Goal: Communication & Community: Ask a question

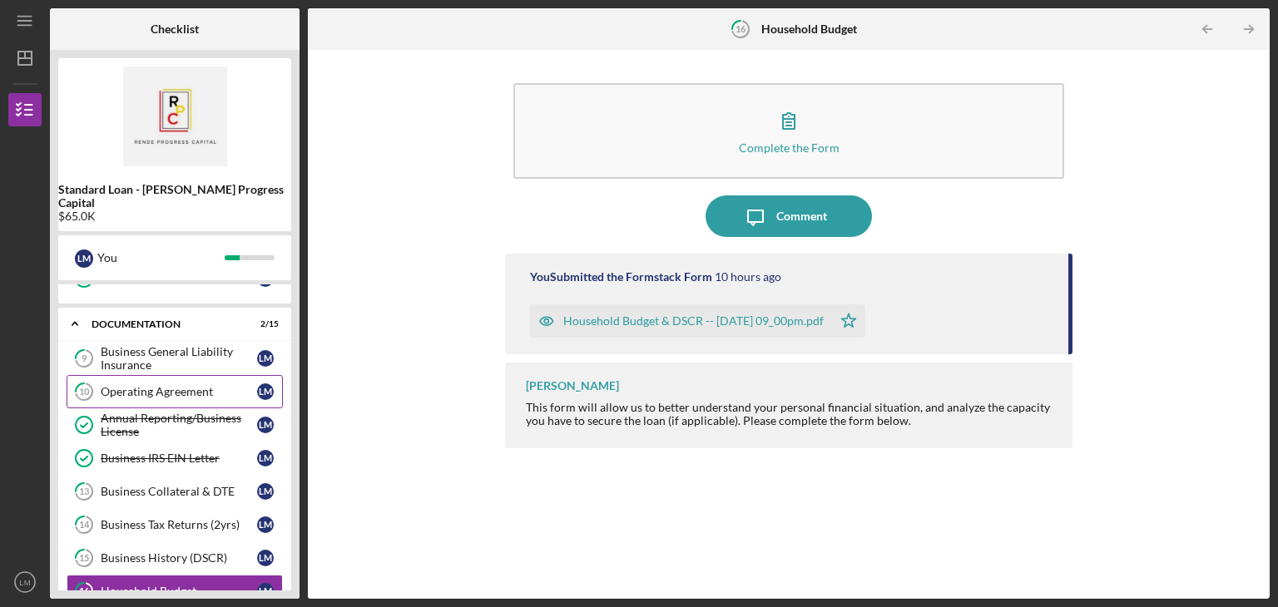
scroll to position [325, 0]
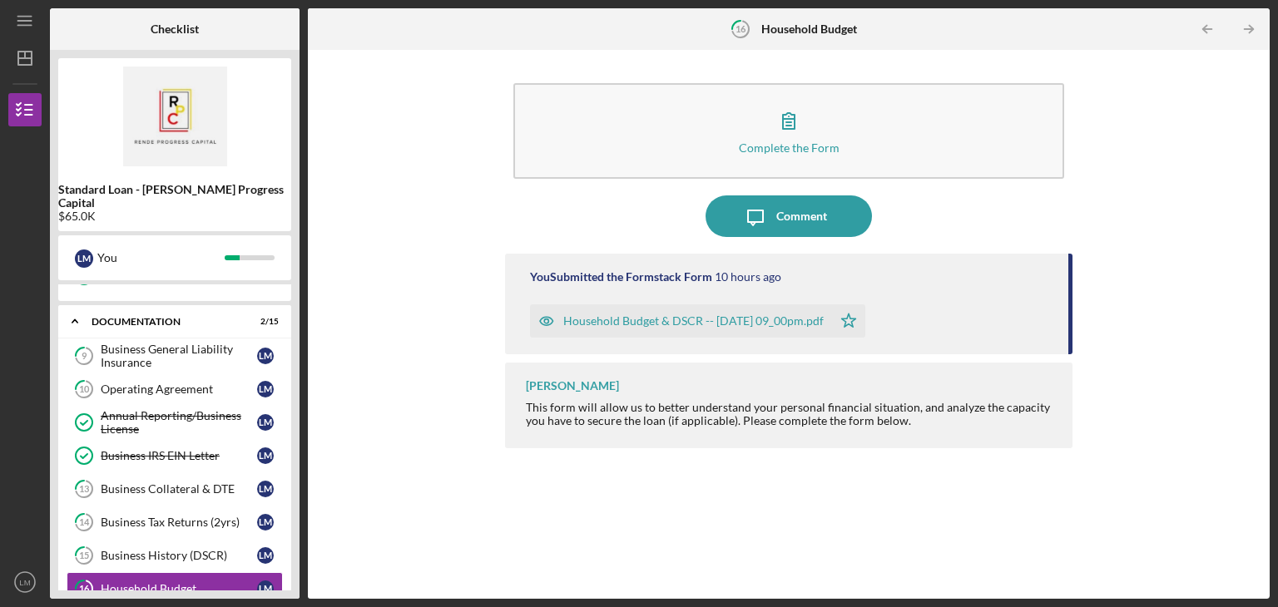
click at [767, 317] on div "Household Budget & DSCR -- [DATE] 09_00pm.pdf" at bounding box center [693, 320] width 260 height 13
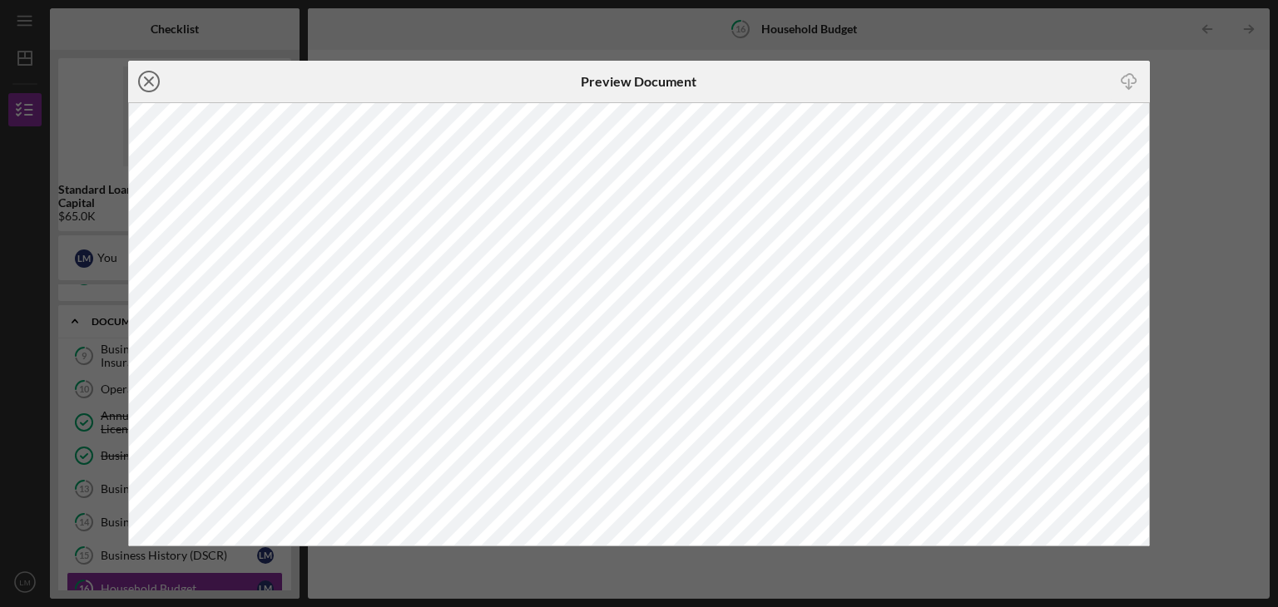
click at [150, 78] on icon "Icon/Close" at bounding box center [149, 82] width 42 height 42
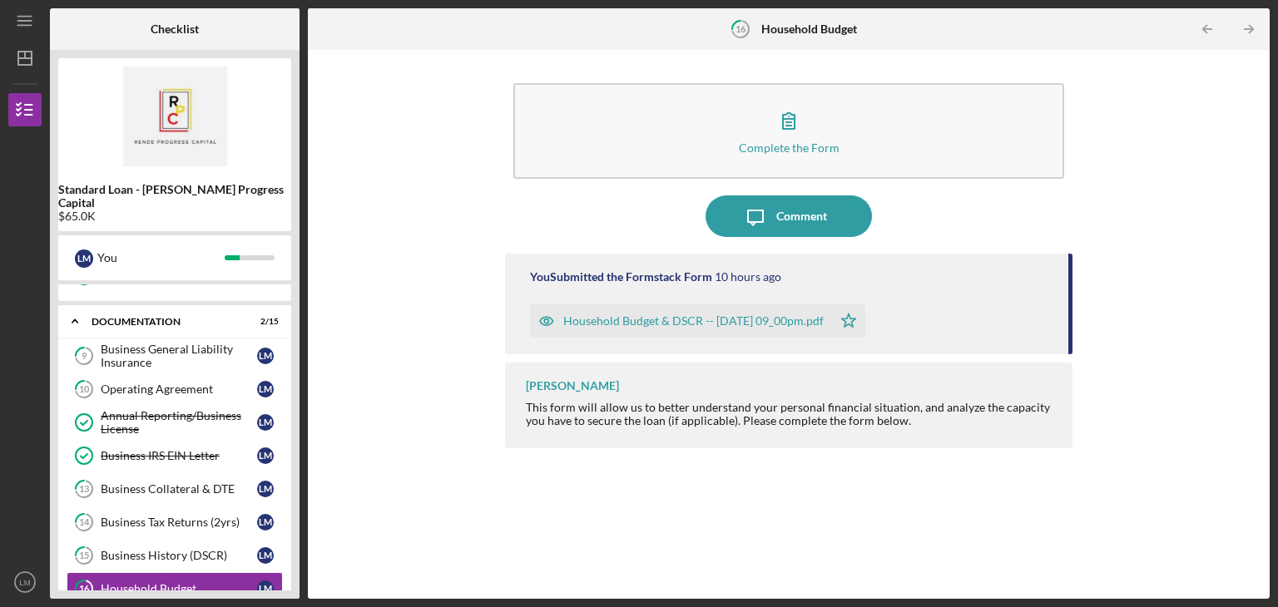
drag, startPoint x: 753, startPoint y: 323, endPoint x: 702, endPoint y: 318, distance: 51.0
click at [702, 318] on div "Household Budget & DSCR -- [DATE] 09_00pm.pdf" at bounding box center [693, 320] width 260 height 13
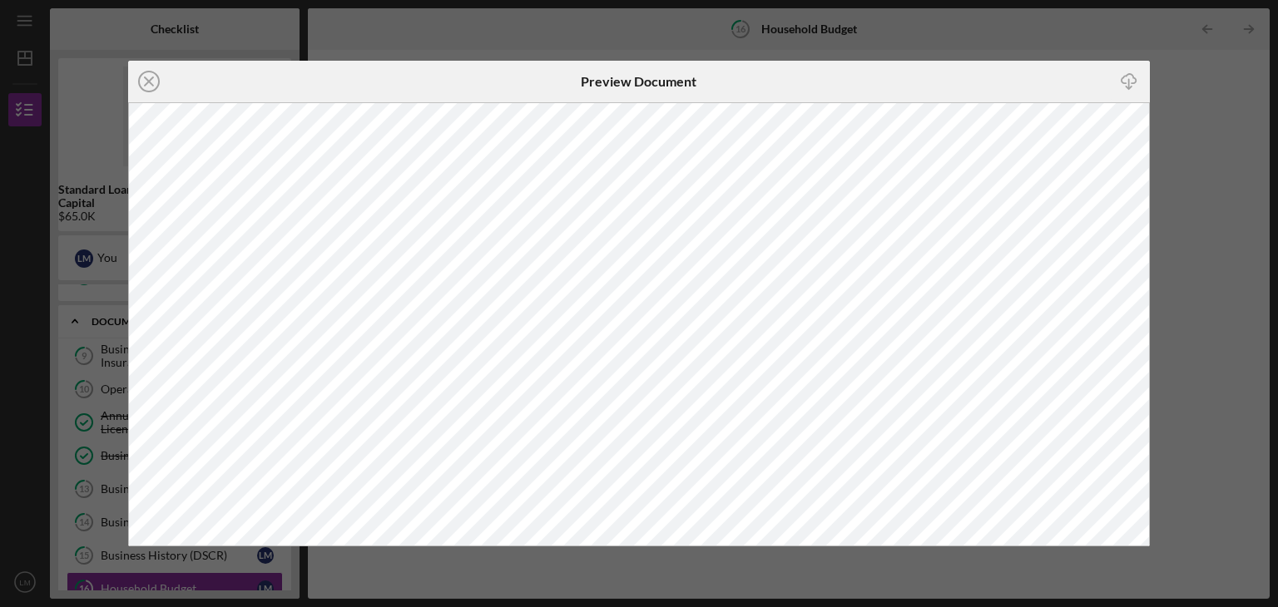
click at [1241, 214] on div "Icon/Close Preview Document Icon/Download" at bounding box center [639, 303] width 1278 height 607
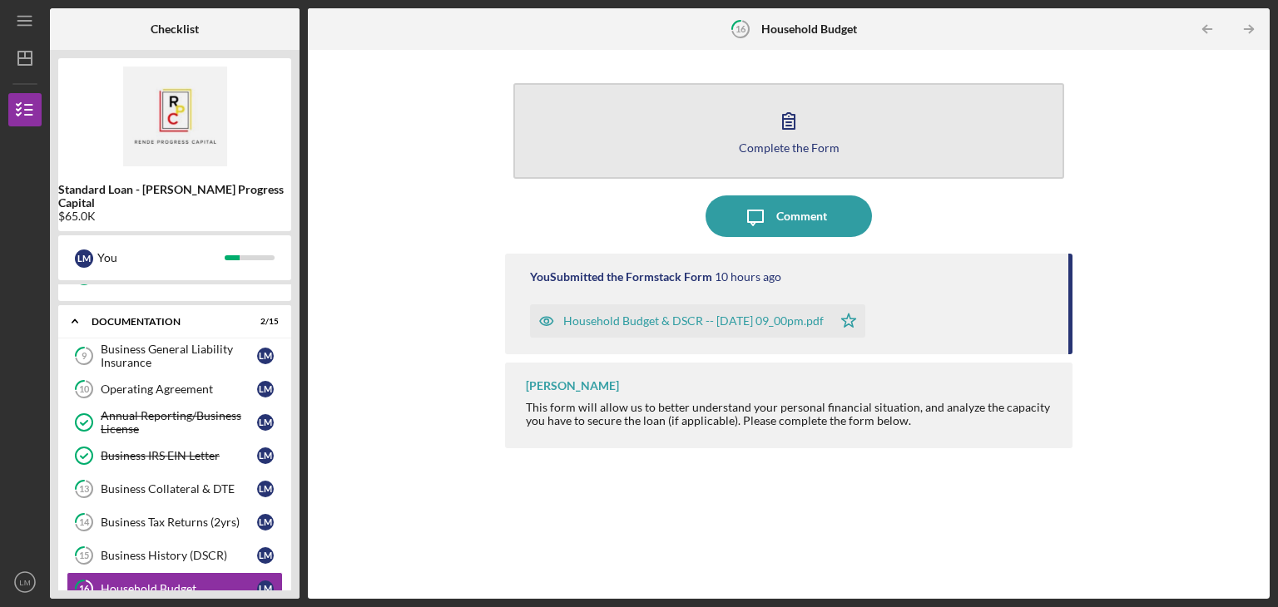
click at [874, 131] on button "Complete the Form Form" at bounding box center [788, 131] width 551 height 96
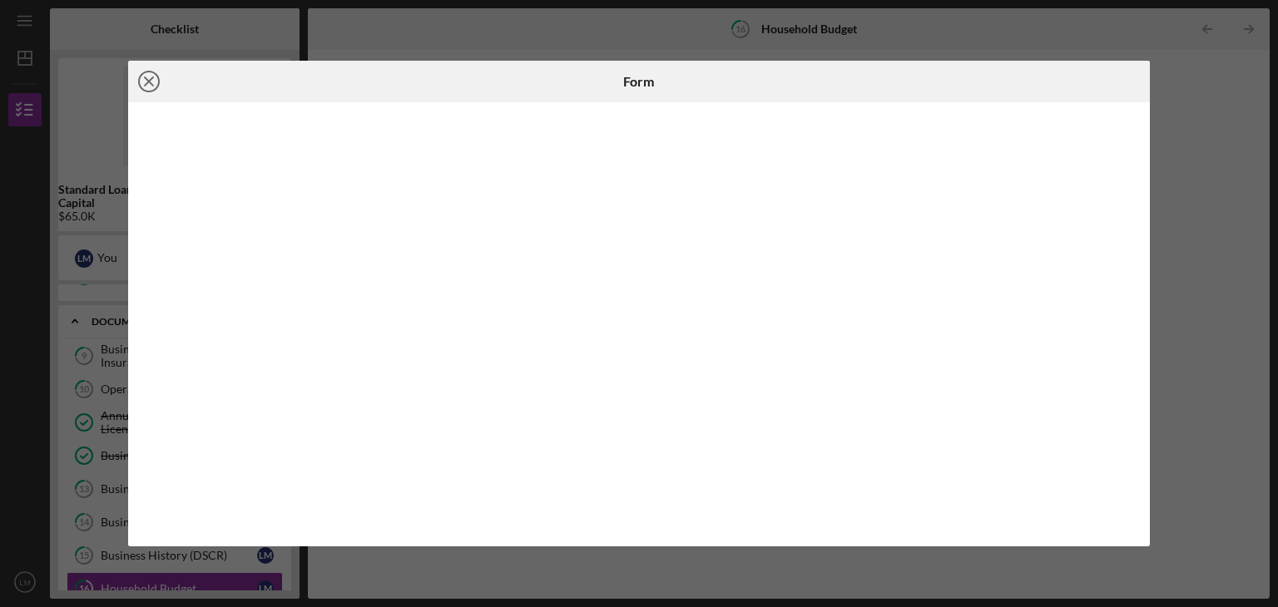
click at [142, 86] on icon "Icon/Close" at bounding box center [149, 82] width 42 height 42
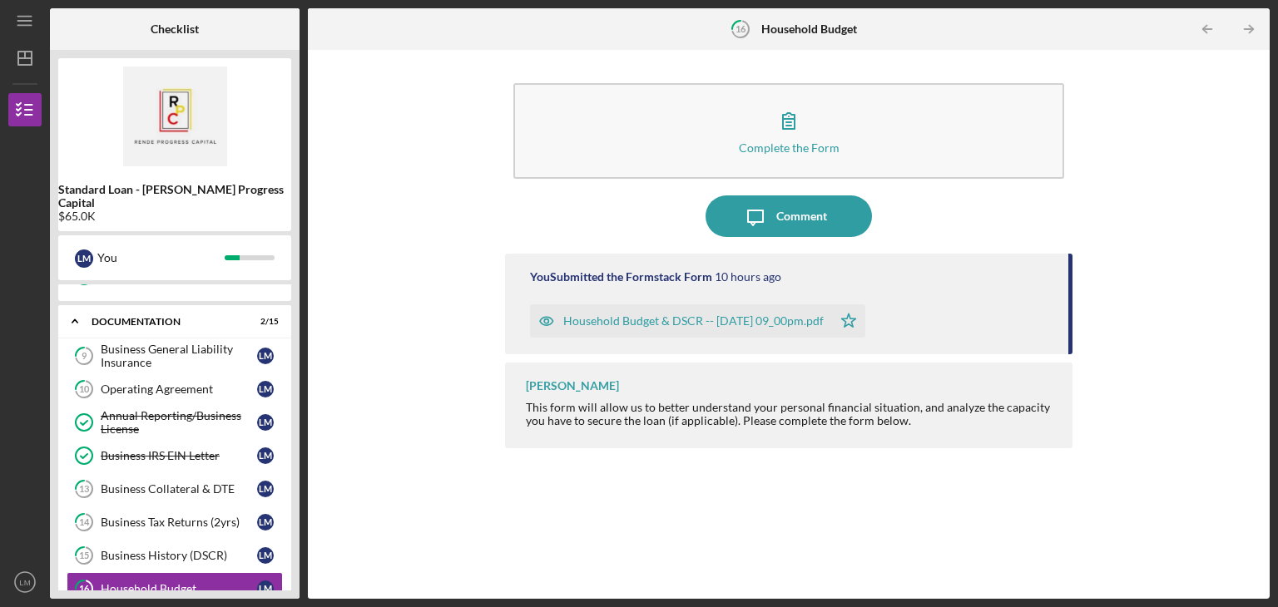
click at [671, 322] on div "Household Budget & DSCR -- [DATE] 09_00pm.pdf" at bounding box center [693, 320] width 260 height 13
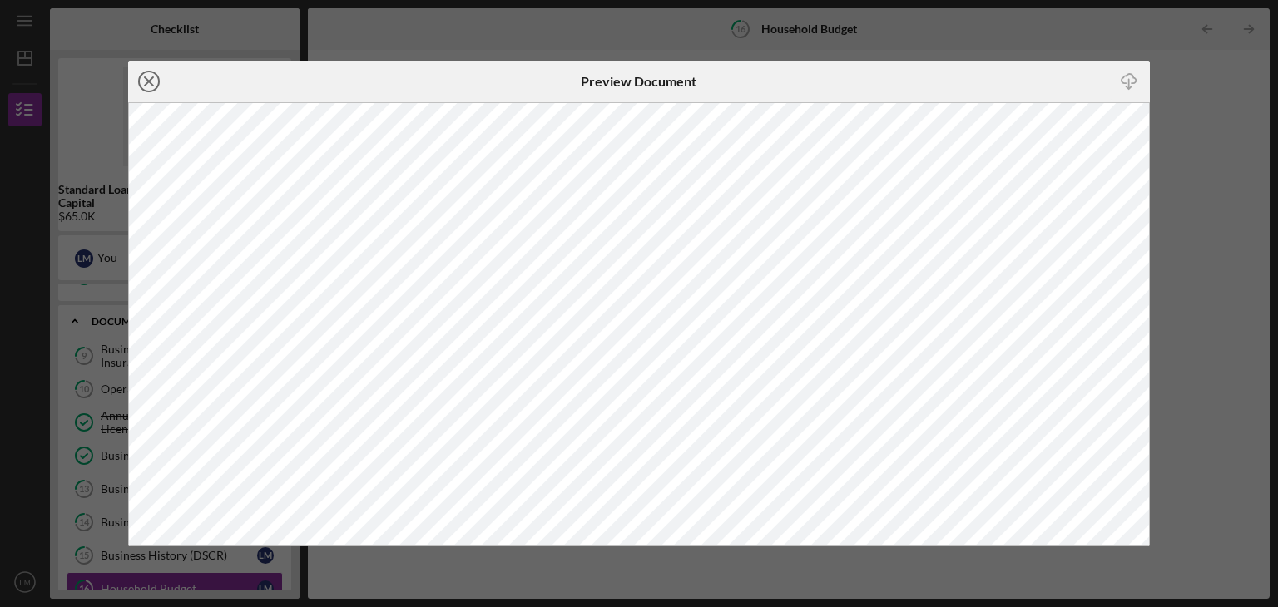
click at [143, 74] on icon "Icon/Close" at bounding box center [149, 82] width 42 height 42
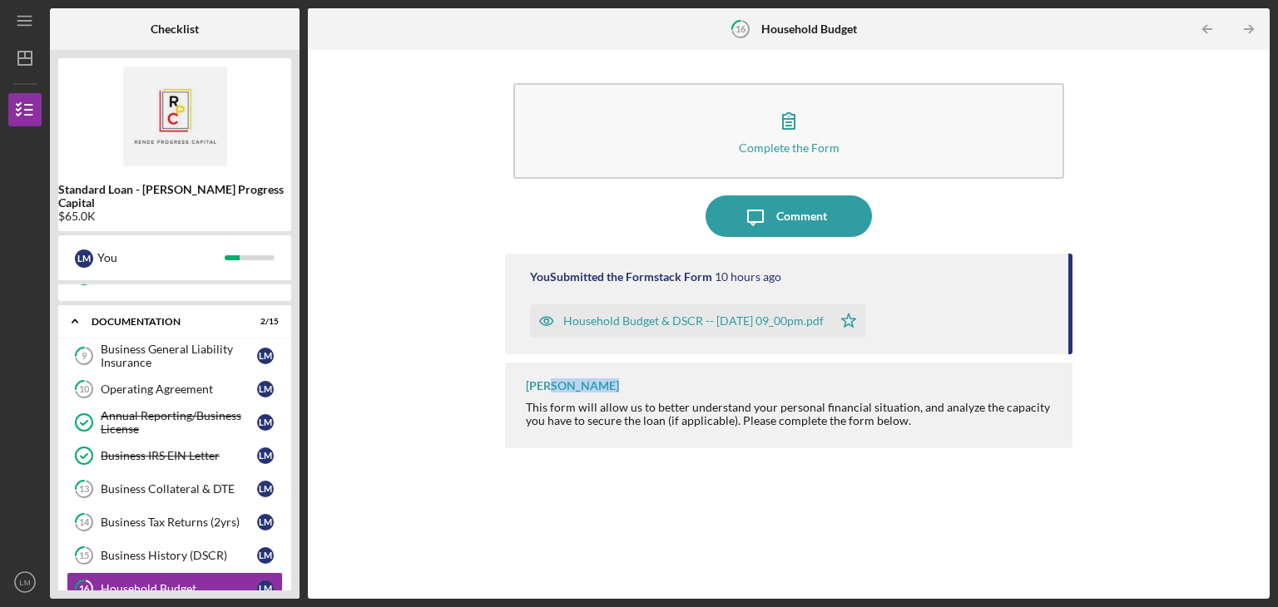
drag, startPoint x: 593, startPoint y: 379, endPoint x: 544, endPoint y: 381, distance: 49.1
click at [544, 381] on div "[PERSON_NAME] This form will allow us to better understand your personal financ…" at bounding box center [788, 406] width 567 height 86
click at [631, 390] on div "[PERSON_NAME] This form will allow us to better understand your personal financ…" at bounding box center [788, 406] width 567 height 86
drag, startPoint x: 549, startPoint y: 387, endPoint x: 526, endPoint y: 387, distance: 23.3
click at [526, 387] on div "[PERSON_NAME]" at bounding box center [572, 385] width 93 height 13
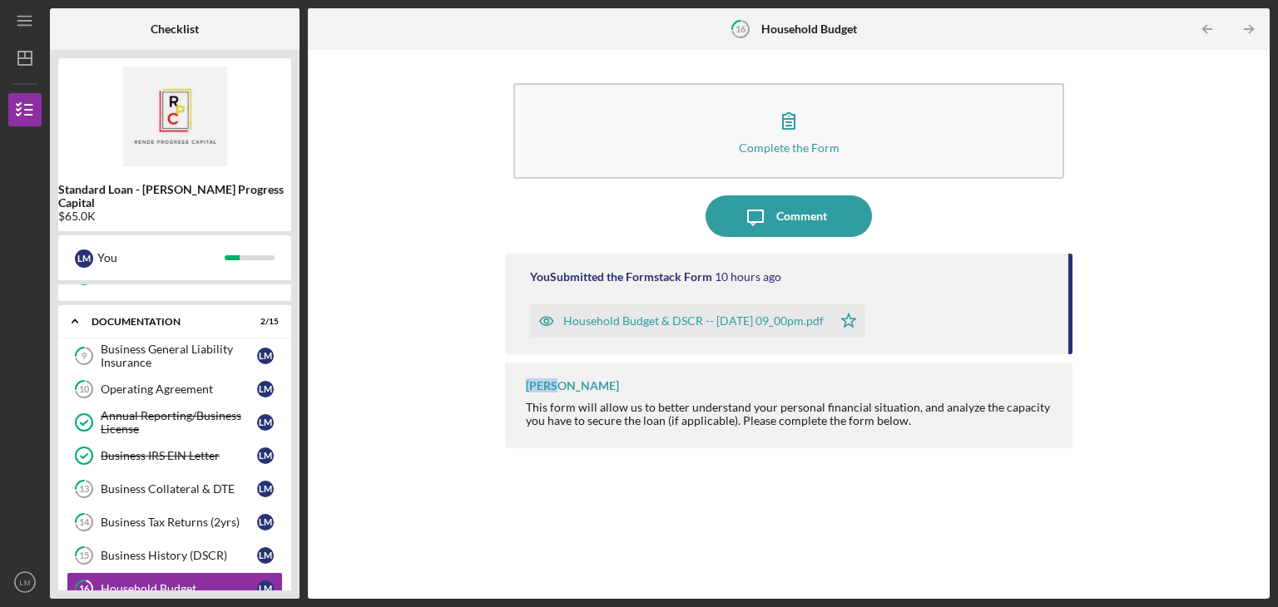
copy div "[PERSON_NAME]"
click at [773, 217] on icon "Icon/Message" at bounding box center [756, 217] width 42 height 42
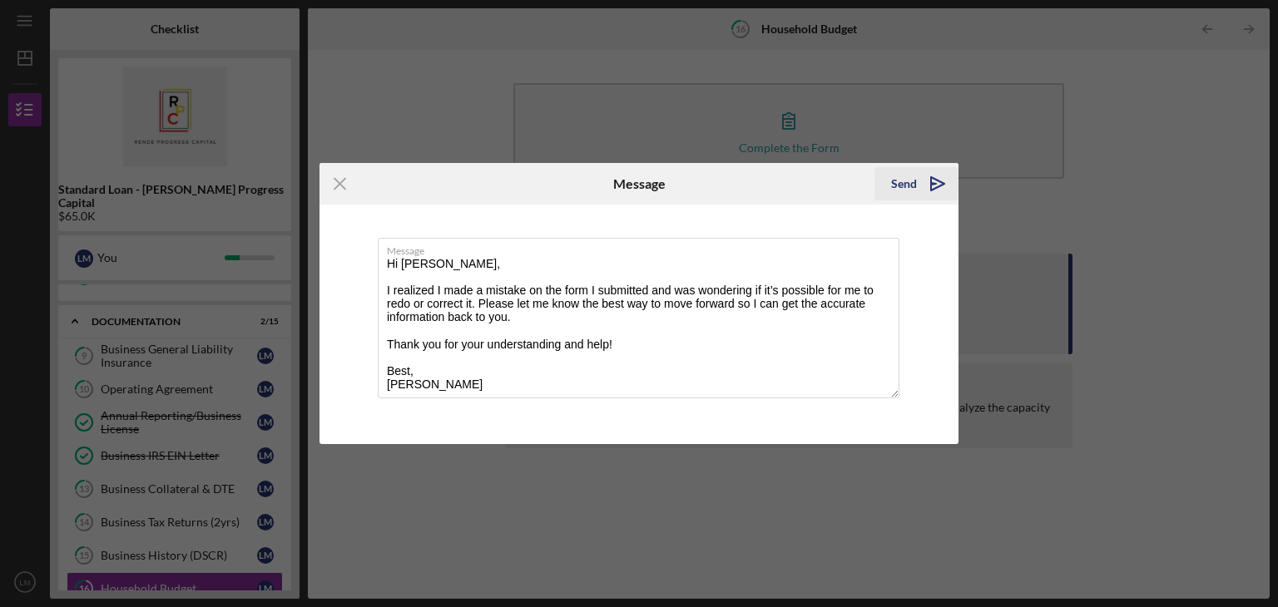
type textarea "Hi [PERSON_NAME], I realized I made a mistake on the form I submitted and was w…"
click at [907, 187] on div "Send" at bounding box center [904, 183] width 26 height 33
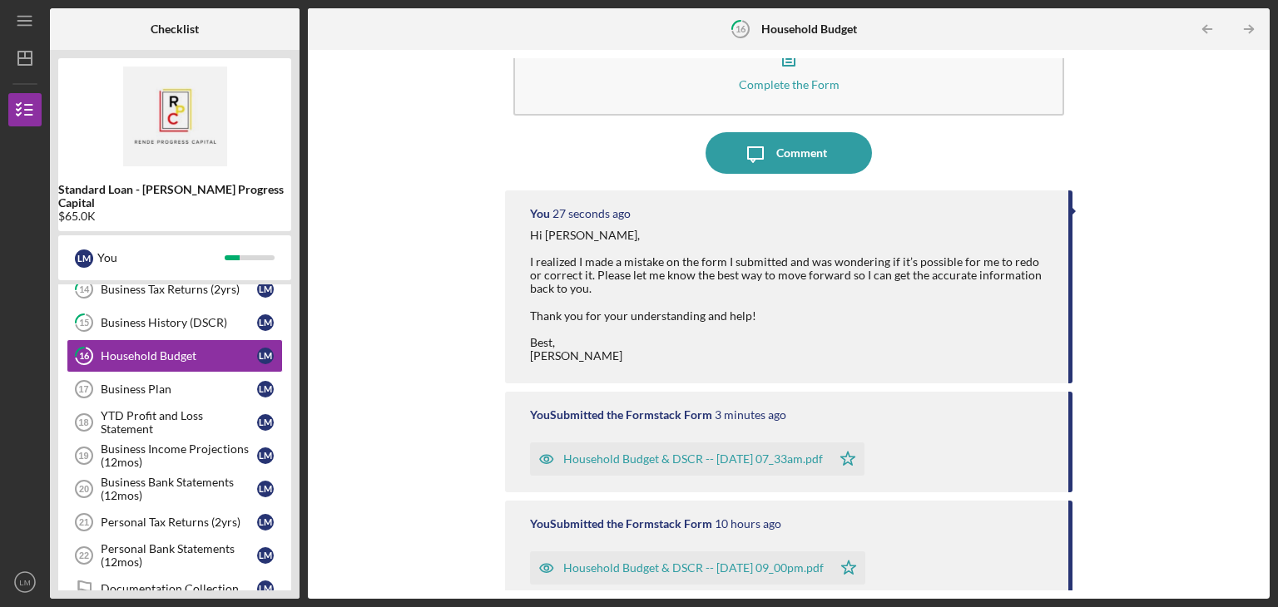
scroll to position [57, 0]
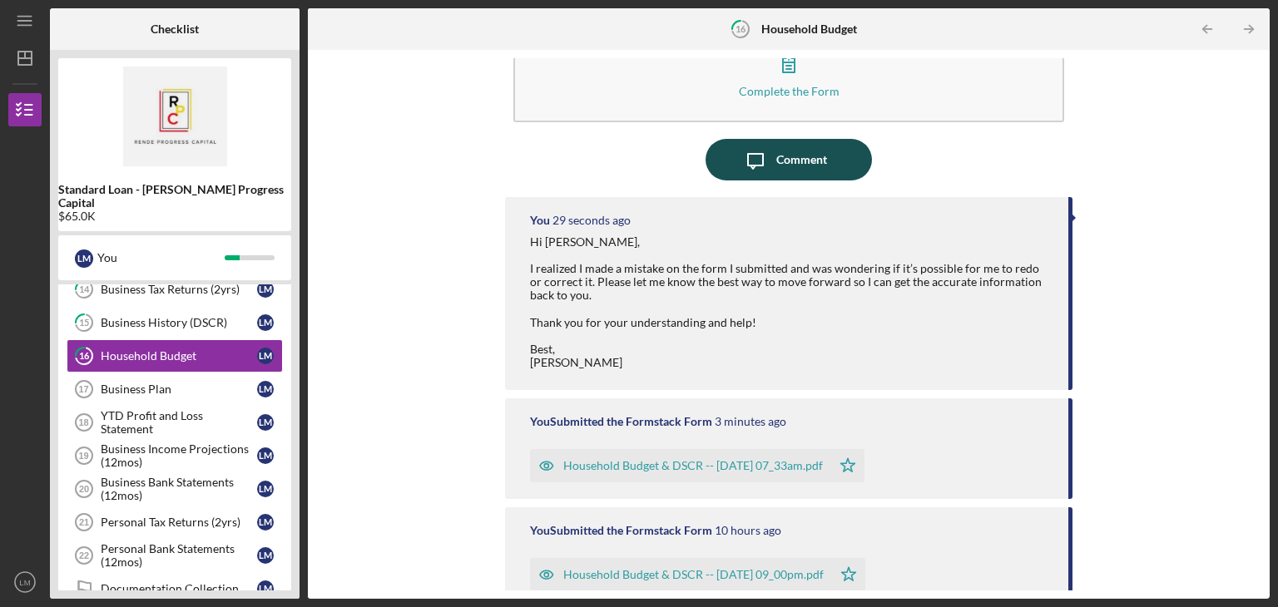
click at [815, 158] on div "Comment" at bounding box center [801, 160] width 51 height 42
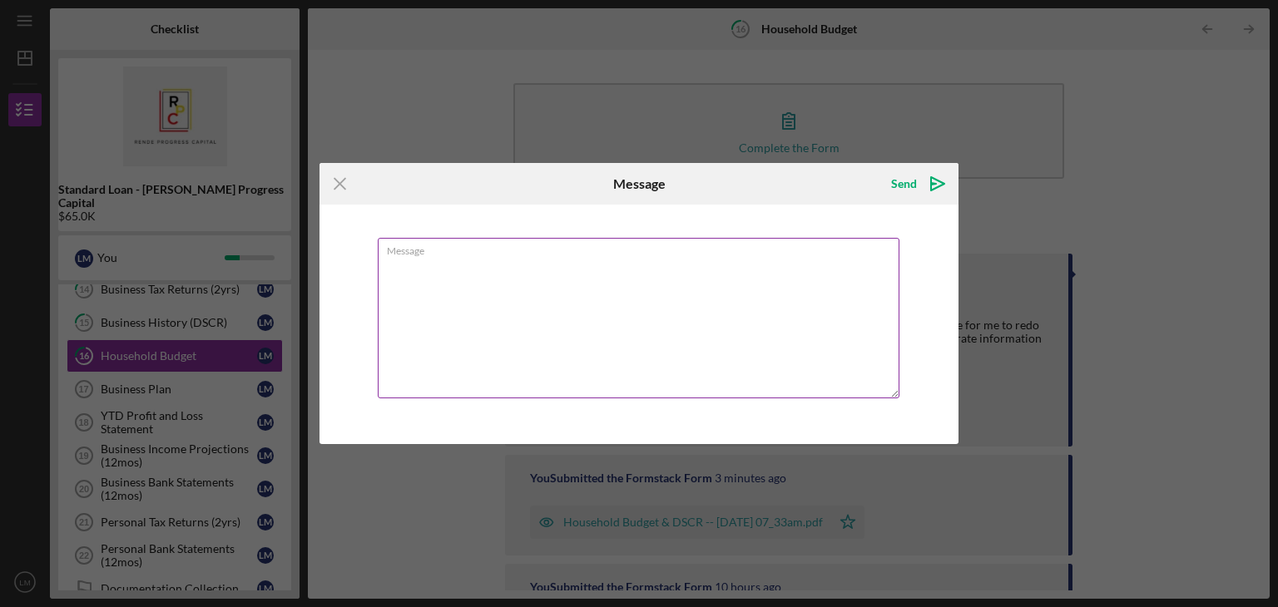
drag, startPoint x: 815, startPoint y: 158, endPoint x: 483, endPoint y: 270, distance: 351.0
click at [483, 270] on textarea "Message" at bounding box center [639, 318] width 522 height 161
click at [491, 264] on textarea "The second form" at bounding box center [639, 318] width 522 height 161
type textarea "The second form is correct thanks!"
click at [889, 178] on button "Send Icon/icon-invite-send" at bounding box center [916, 183] width 84 height 33
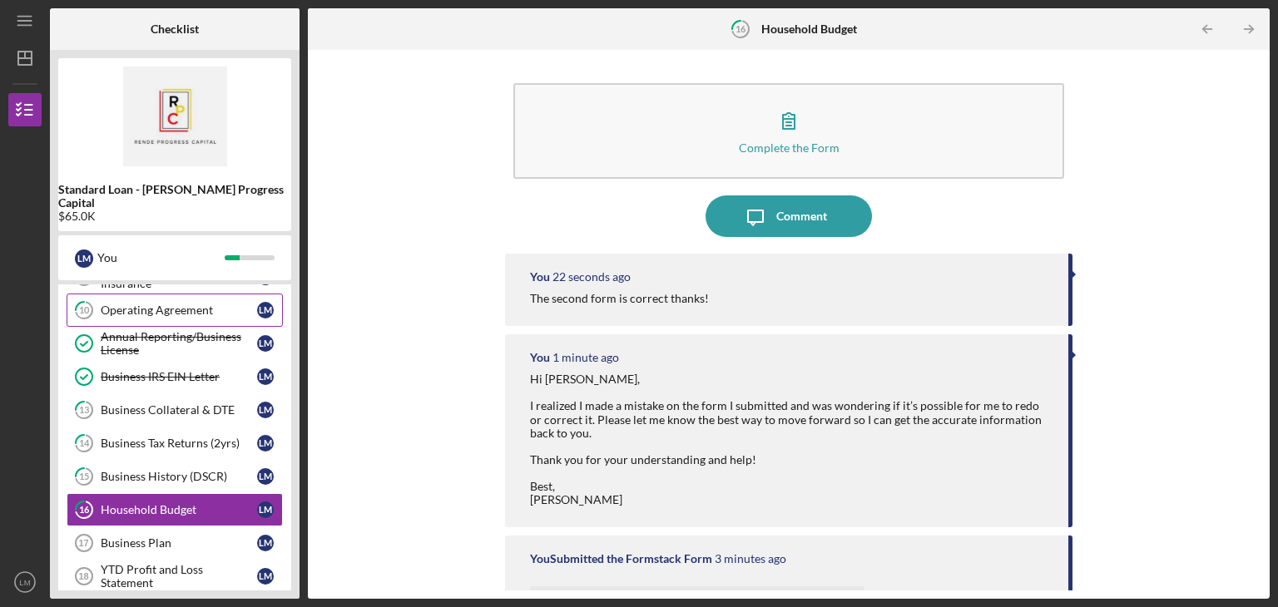
scroll to position [409, 0]
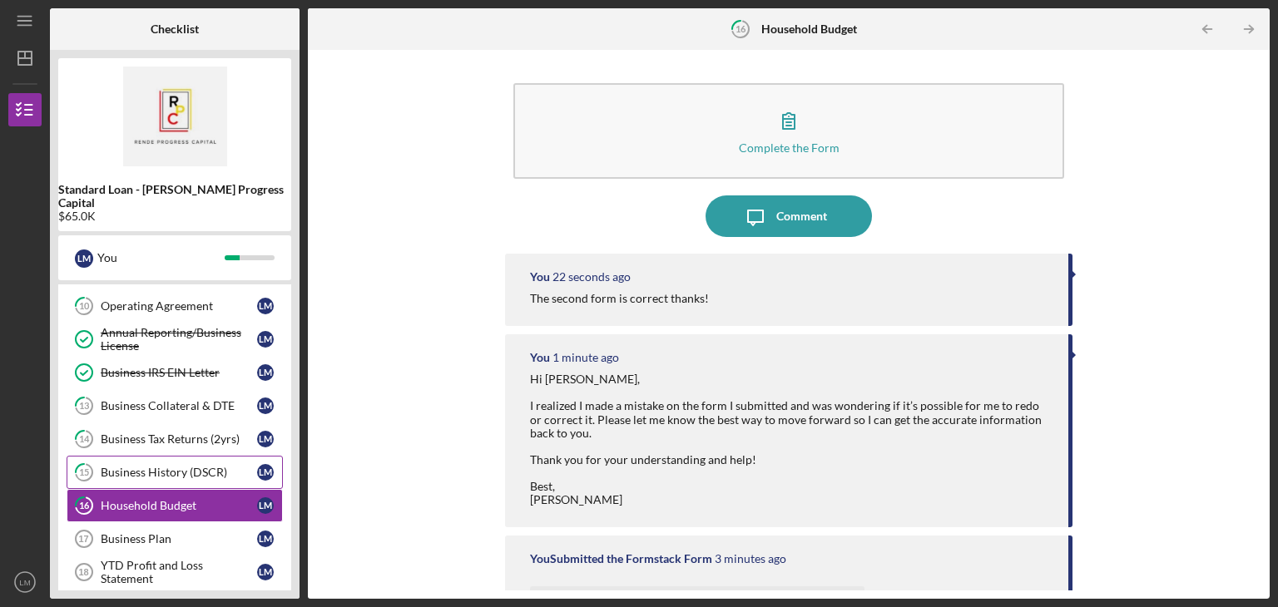
click at [215, 460] on link "15 Business History (DSCR) [PERSON_NAME]" at bounding box center [175, 472] width 216 height 33
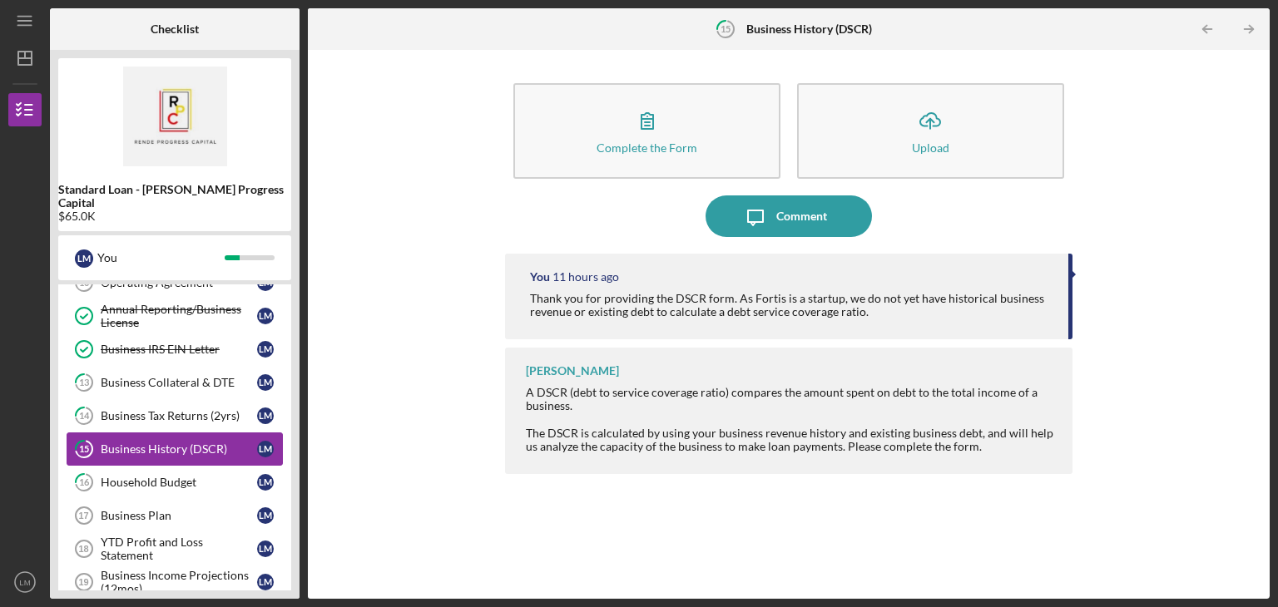
scroll to position [433, 0]
click at [210, 478] on link "16 Household Budget [PERSON_NAME]" at bounding box center [175, 481] width 216 height 33
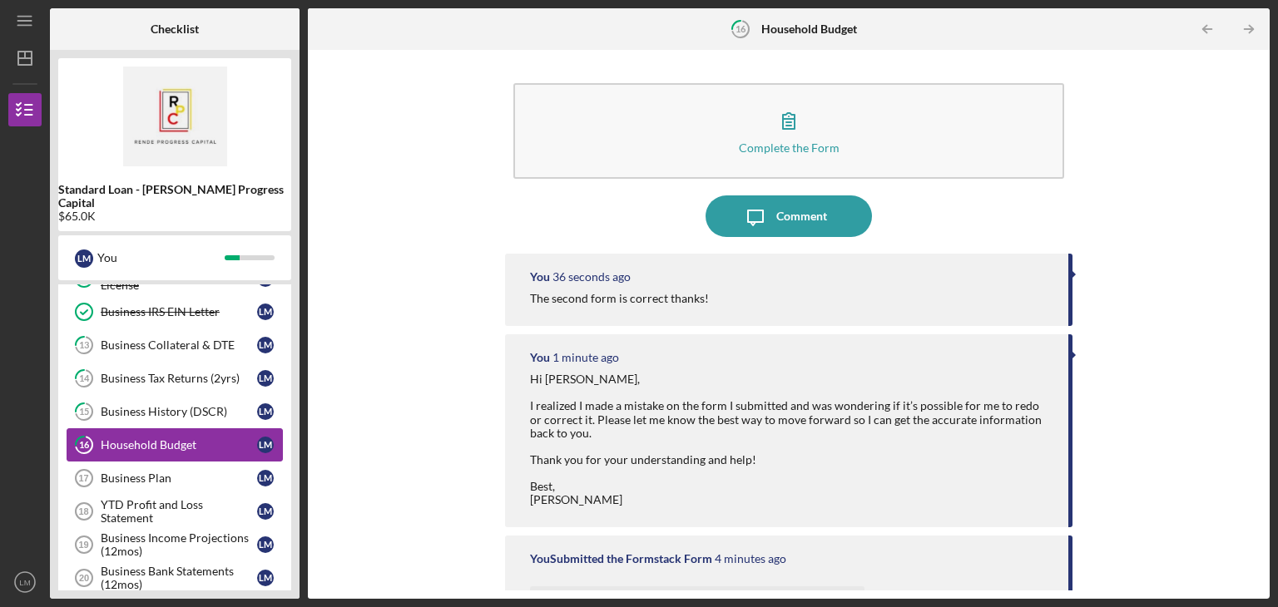
scroll to position [471, 0]
click at [220, 466] on link "Business Plan 17 Business Plan [PERSON_NAME]" at bounding box center [175, 476] width 216 height 33
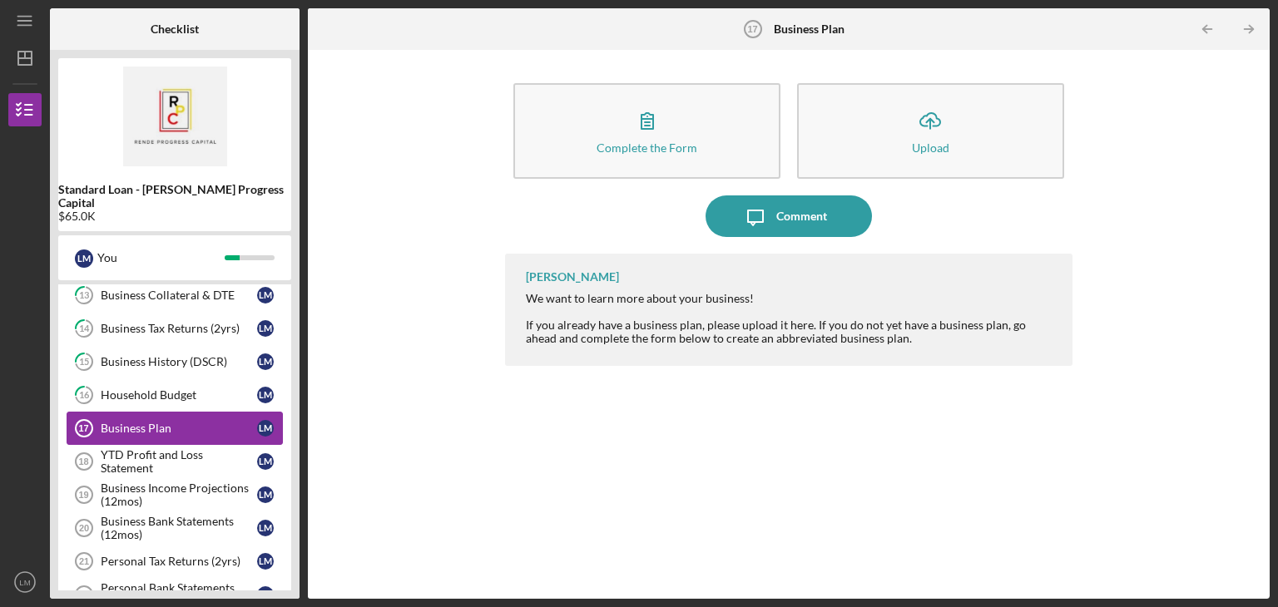
scroll to position [527, 0]
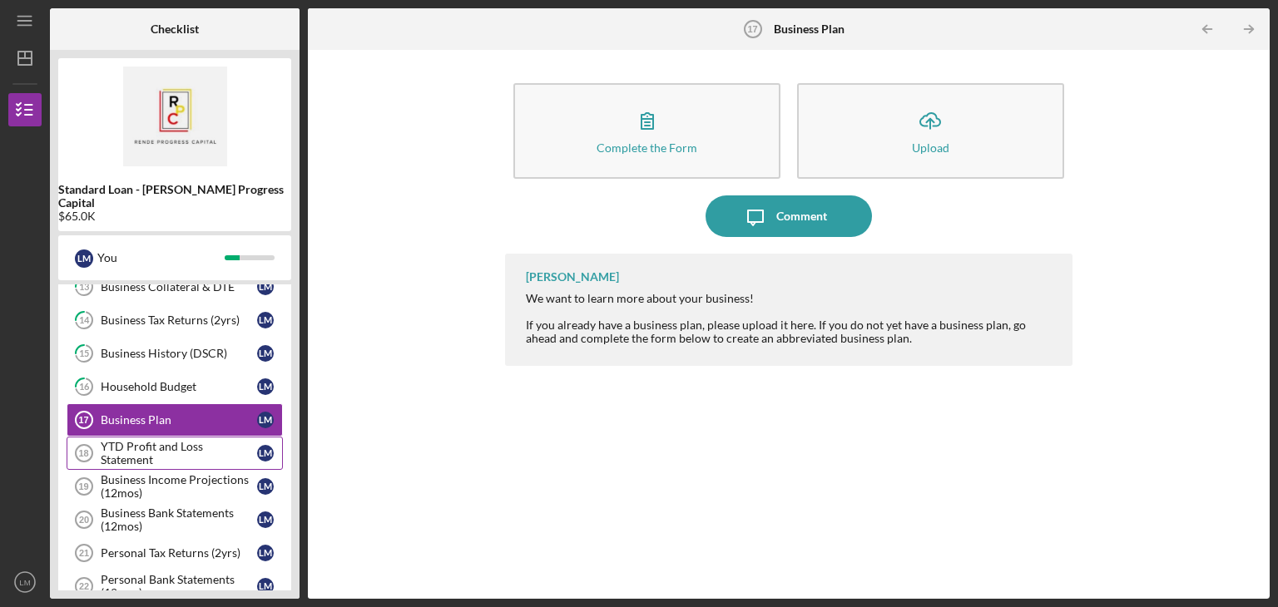
click at [170, 440] on div "YTD Profit and Loss Statement" at bounding box center [179, 453] width 156 height 27
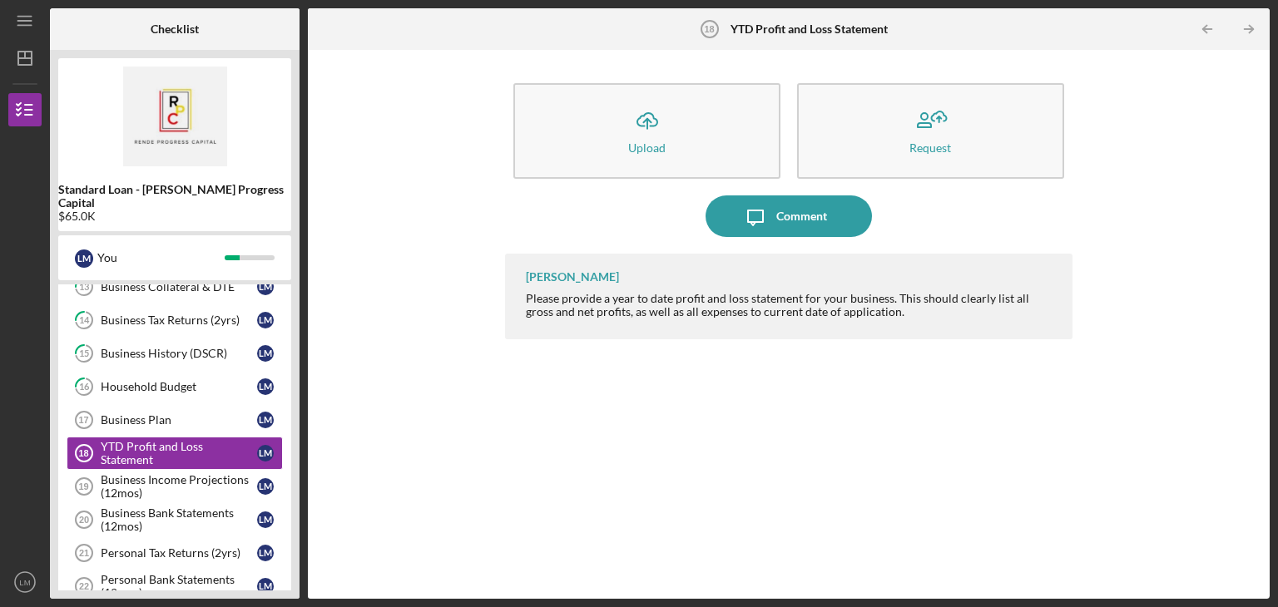
drag, startPoint x: 874, startPoint y: 314, endPoint x: 725, endPoint y: 303, distance: 149.4
drag, startPoint x: 725, startPoint y: 303, endPoint x: 681, endPoint y: 369, distance: 79.8
drag, startPoint x: 681, startPoint y: 369, endPoint x: 949, endPoint y: 422, distance: 273.0
click at [949, 422] on div "[PERSON_NAME] Please provide a year to date profit and loss statement for your …" at bounding box center [788, 414] width 567 height 320
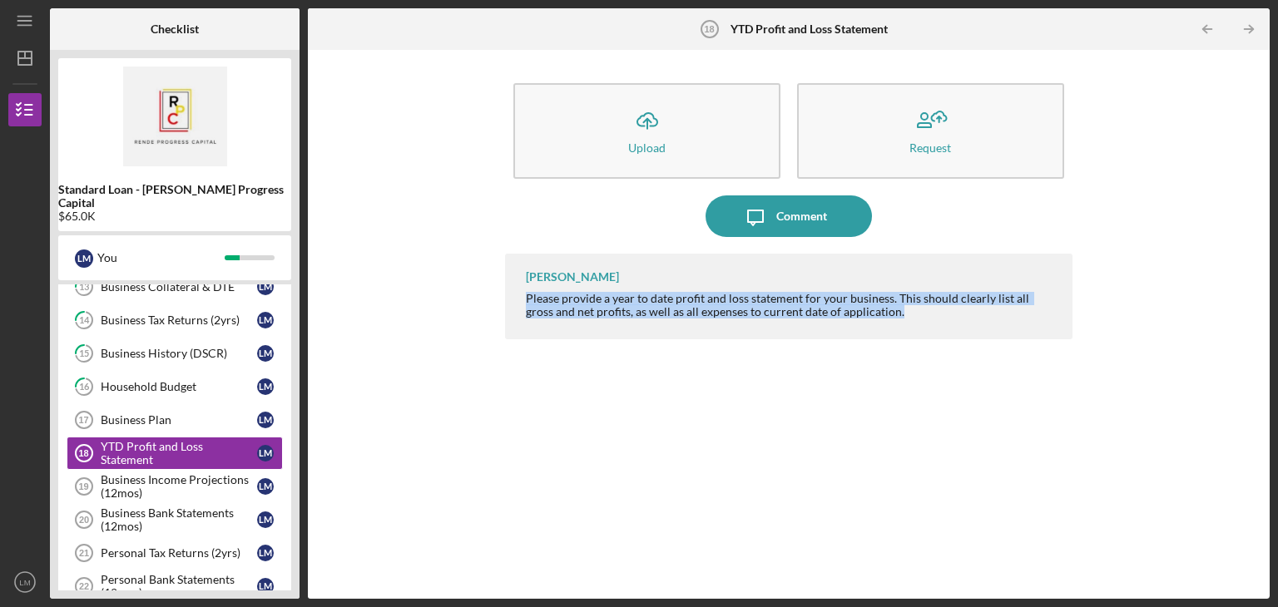
drag, startPoint x: 879, startPoint y: 314, endPoint x: 525, endPoint y: 300, distance: 354.7
click at [525, 300] on div "[PERSON_NAME] Please provide a year to date profit and loss statement for your …" at bounding box center [788, 297] width 567 height 86
copy div "Please provide a year to date profit and loss statement for your business. This…"
click at [772, 502] on div "[PERSON_NAME] Please provide a year to date profit and loss statement for your …" at bounding box center [788, 414] width 567 height 320
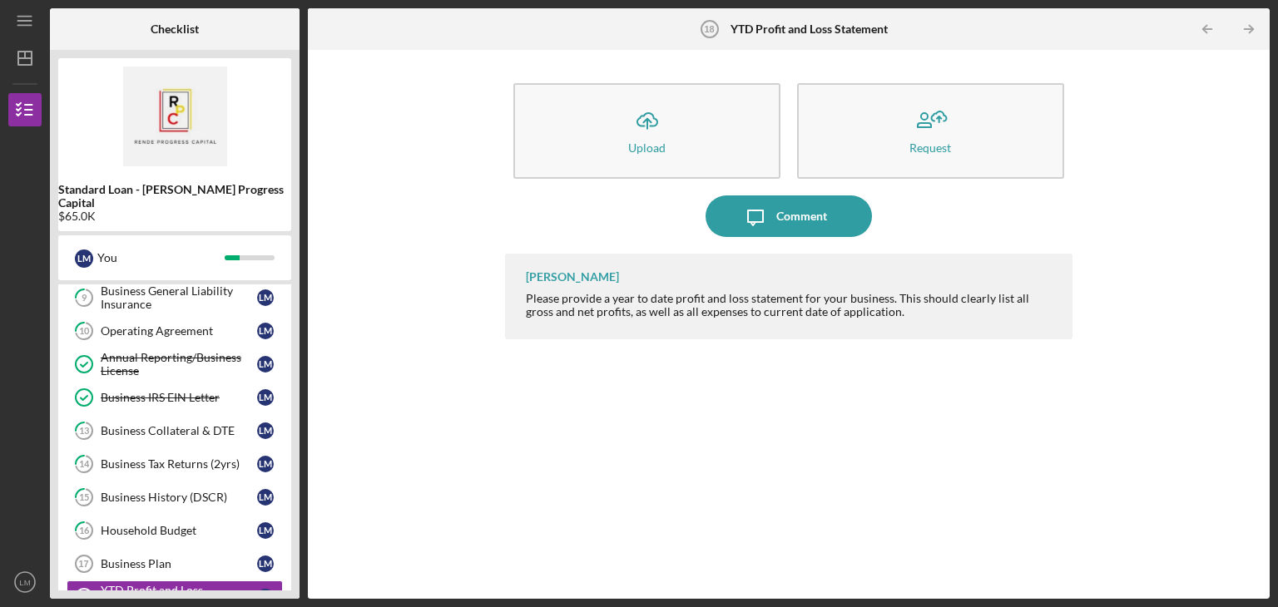
scroll to position [389, 0]
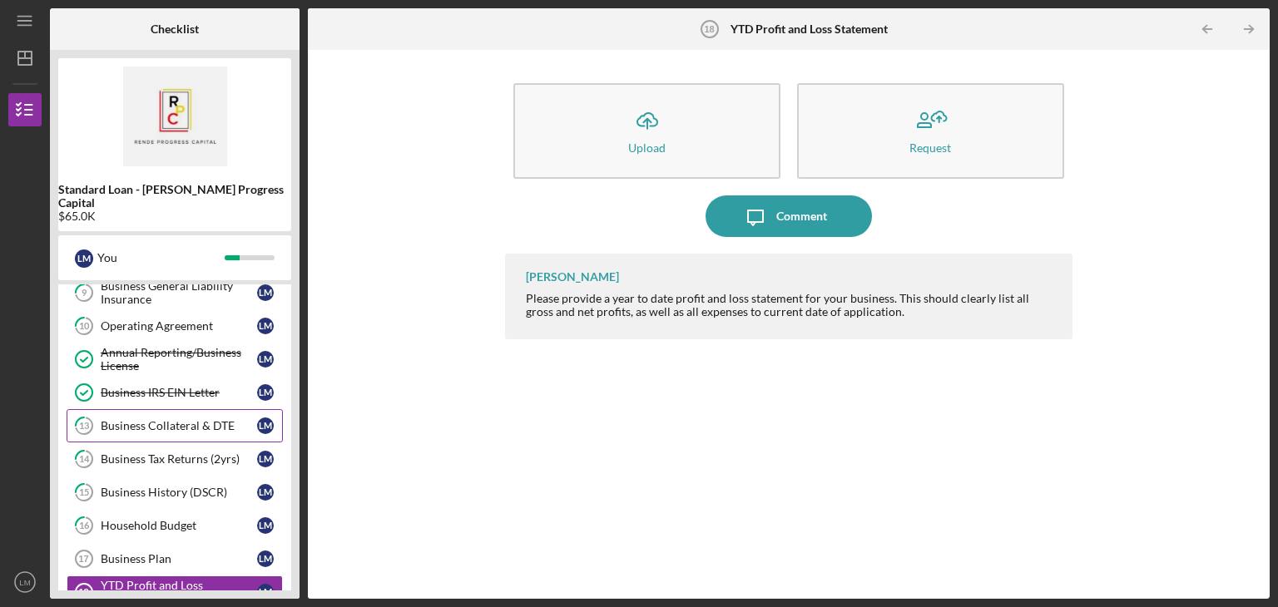
click at [151, 415] on link "13 Business Collateral & DTE [PERSON_NAME]" at bounding box center [175, 425] width 216 height 33
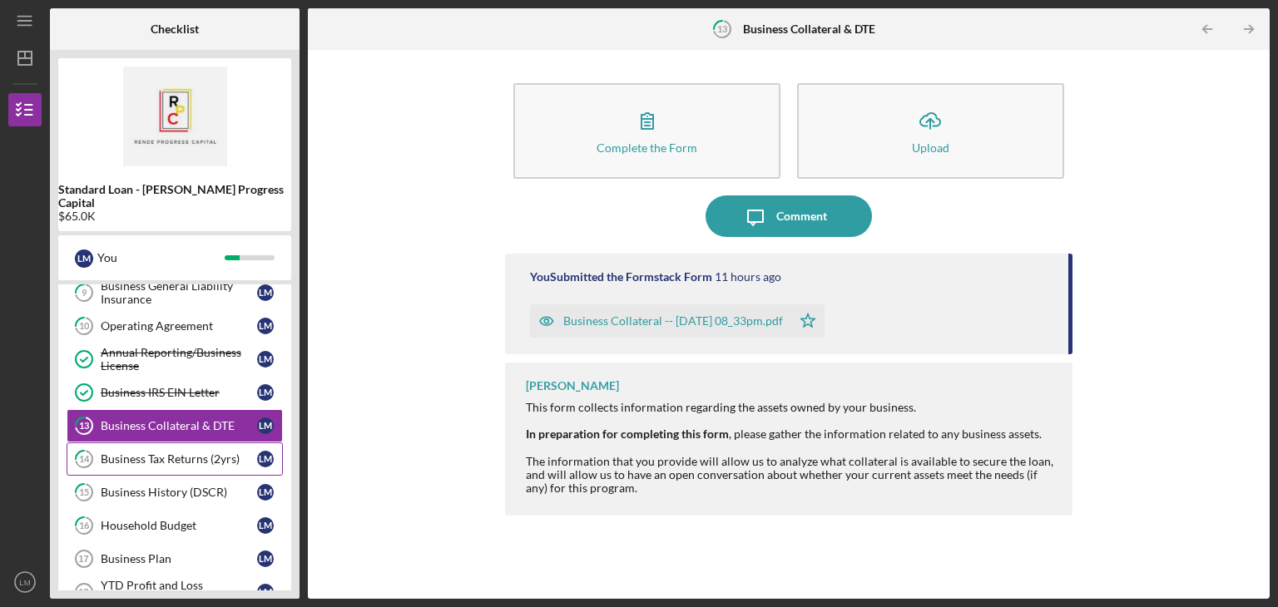
click at [156, 453] on div "Business Tax Returns (2yrs)" at bounding box center [179, 459] width 156 height 13
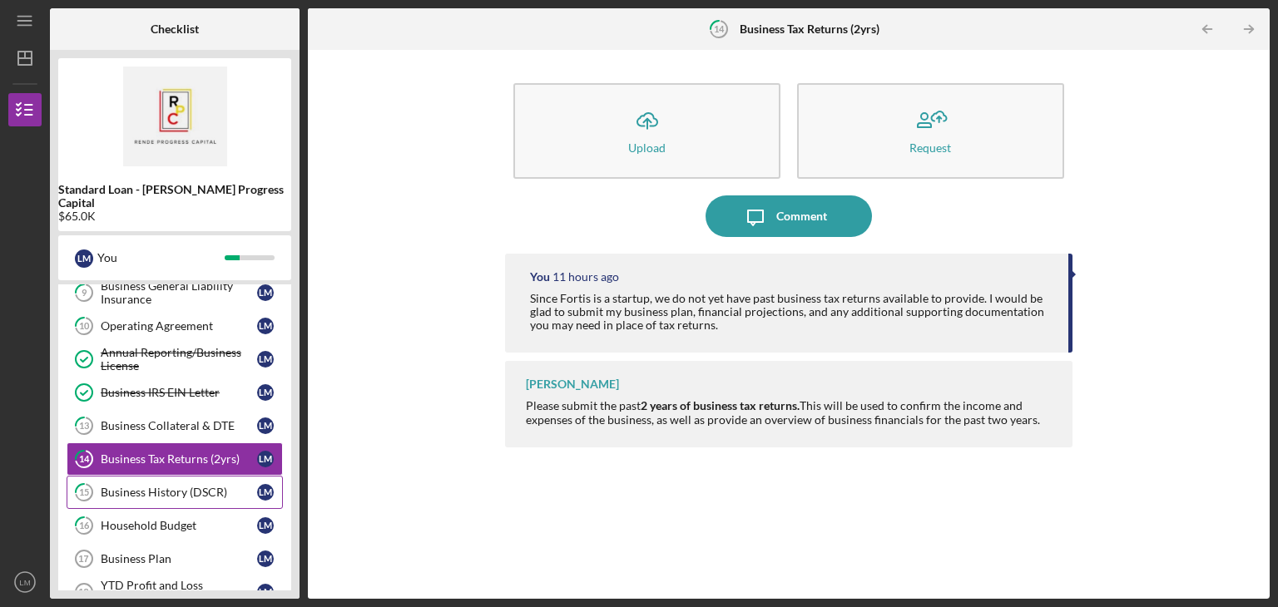
click at [162, 486] on div "Business History (DSCR)" at bounding box center [179, 492] width 156 height 13
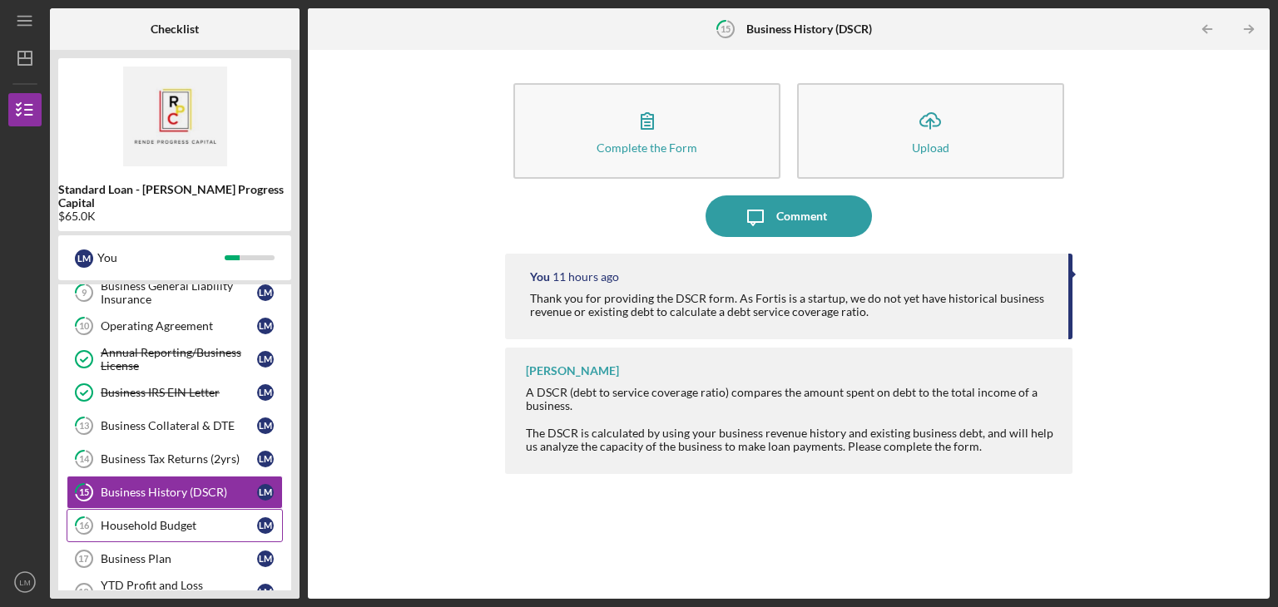
click at [164, 509] on link "16 Household Budget [PERSON_NAME]" at bounding box center [175, 525] width 216 height 33
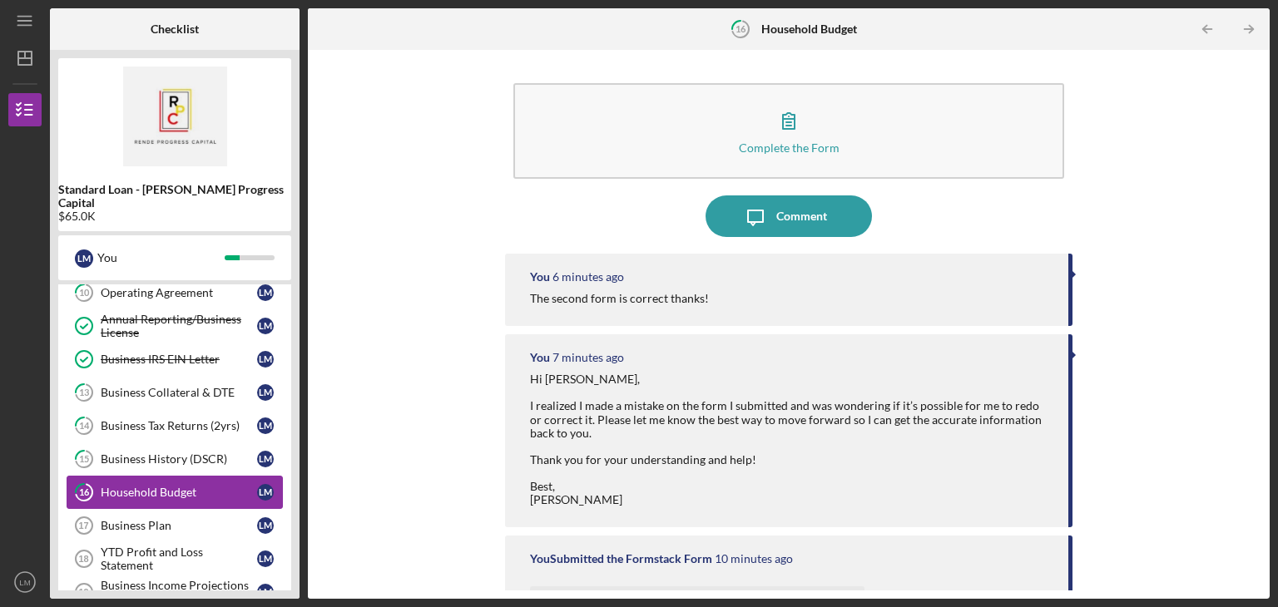
scroll to position [433, 0]
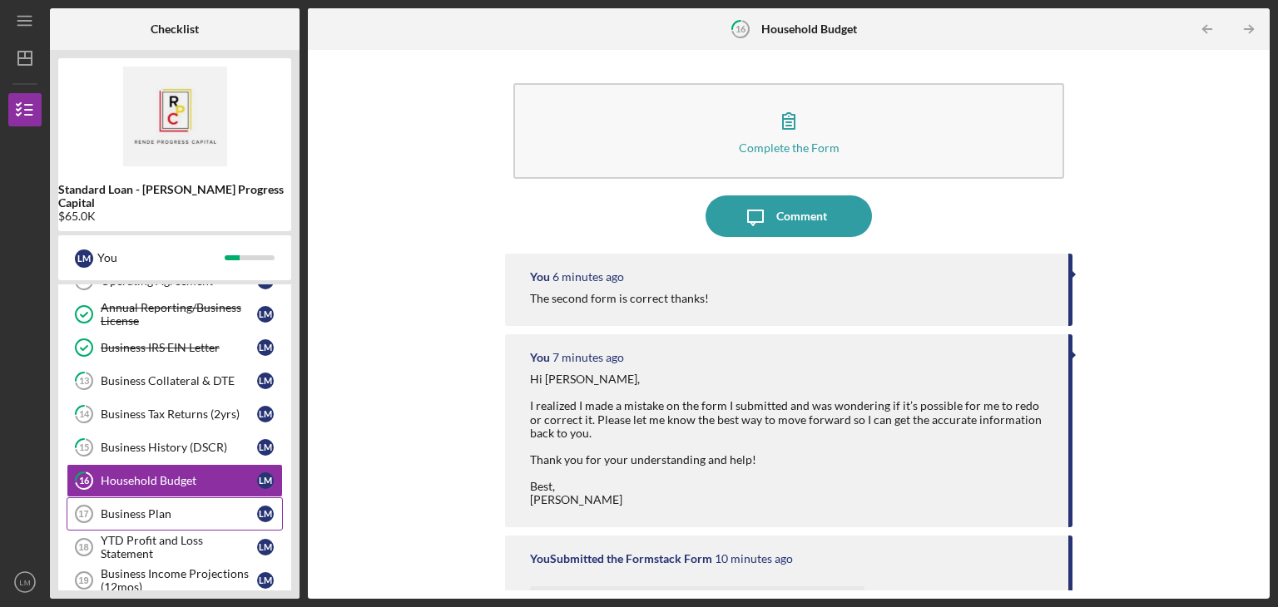
click at [131, 503] on link "Business Plan 17 Business Plan [PERSON_NAME]" at bounding box center [175, 514] width 216 height 33
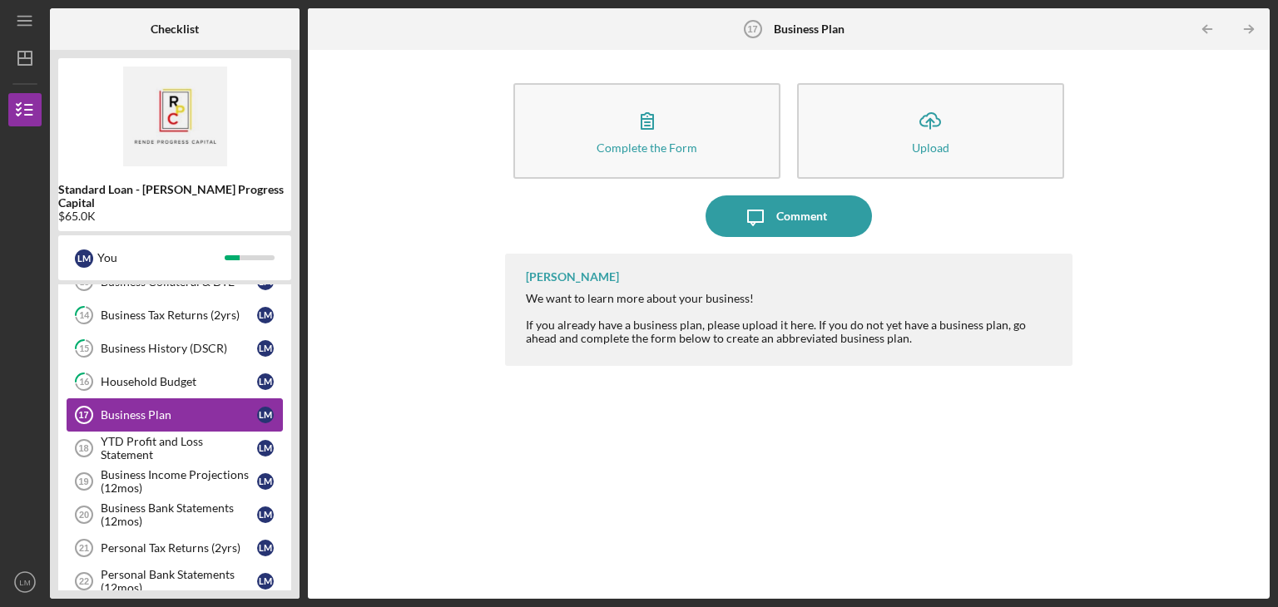
scroll to position [539, 0]
